Goal: Information Seeking & Learning: Learn about a topic

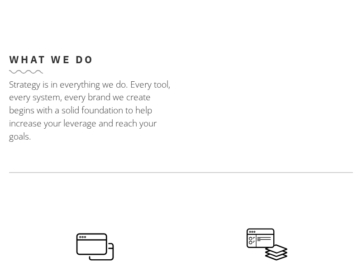
scroll to position [317, 0]
